Goal: Task Accomplishment & Management: Manage account settings

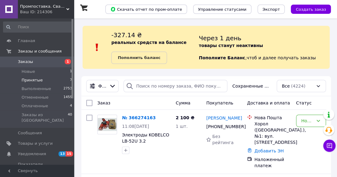
click at [46, 80] on li "Принятые 7" at bounding box center [38, 80] width 76 height 9
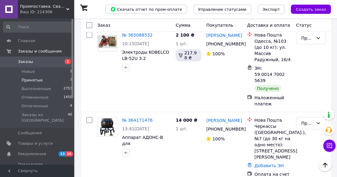
scroll to position [458, 0]
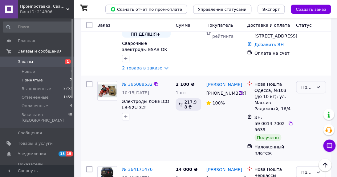
click at [319, 85] on icon at bounding box center [318, 87] width 5 height 5
click at [309, 95] on li "Выполнен" at bounding box center [310, 98] width 29 height 17
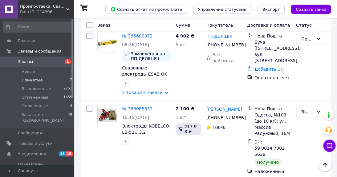
scroll to position [384, 0]
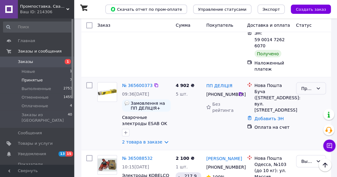
click at [317, 87] on icon at bounding box center [317, 88] width 3 height 2
click at [313, 95] on li "Выполнен" at bounding box center [310, 98] width 29 height 17
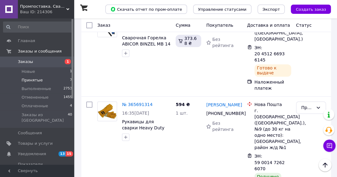
scroll to position [285, 0]
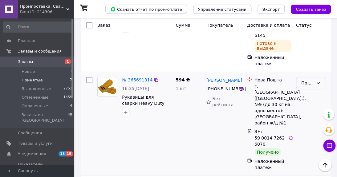
click at [318, 84] on icon at bounding box center [317, 83] width 3 height 2
click at [309, 97] on li "Выполнен" at bounding box center [310, 99] width 29 height 17
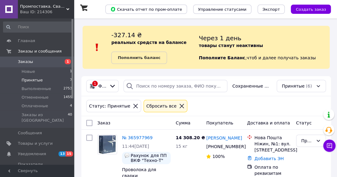
scroll to position [74, 0]
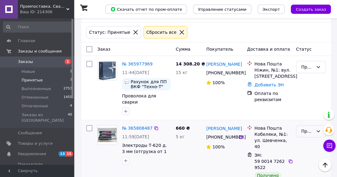
click at [319, 131] on icon at bounding box center [318, 131] width 5 height 5
click at [309, 145] on li "Выполнен" at bounding box center [310, 147] width 29 height 17
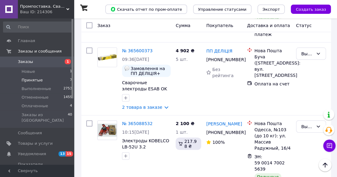
scroll to position [507, 0]
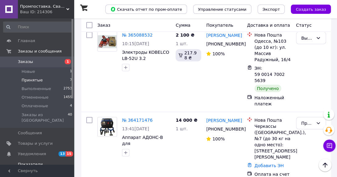
click at [33, 162] on span "Показатели работы компании" at bounding box center [37, 167] width 39 height 11
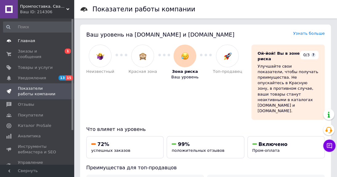
click at [21, 39] on span "Главная" at bounding box center [26, 41] width 17 height 6
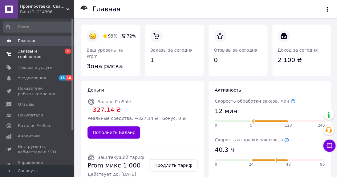
click at [34, 49] on span "Заказы и сообщения" at bounding box center [37, 54] width 39 height 11
